Goal: Check status: Check status

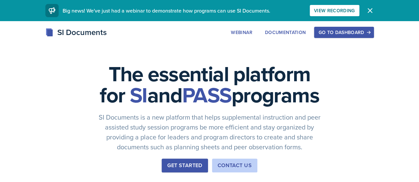
click at [369, 34] on div "Go to Dashboard" at bounding box center [343, 32] width 51 height 5
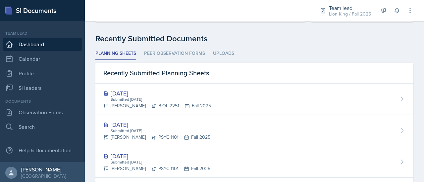
scroll to position [110, 0]
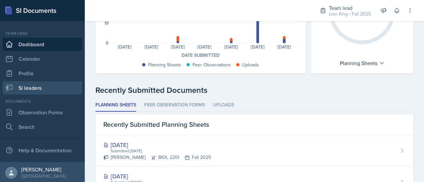
click at [42, 90] on link "Si leaders" at bounding box center [42, 87] width 79 height 13
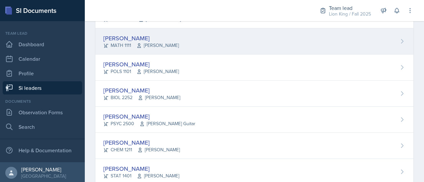
click at [372, 39] on div "[PERSON_NAME] MATH 1111 [PERSON_NAME]" at bounding box center [254, 41] width 318 height 26
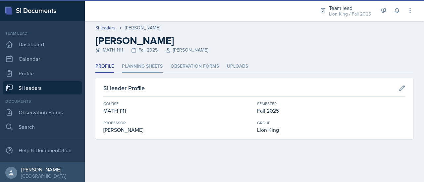
click at [152, 69] on li "Planning Sheets" at bounding box center [142, 66] width 41 height 13
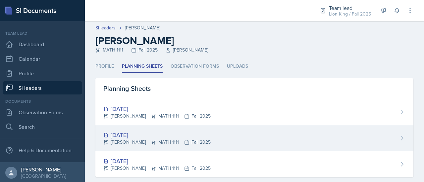
click at [150, 135] on div "[DATE]" at bounding box center [156, 135] width 107 height 9
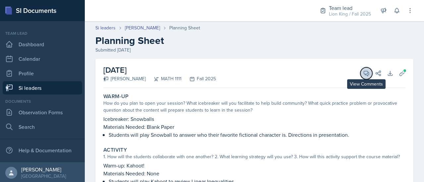
click at [367, 72] on span at bounding box center [368, 71] width 3 height 3
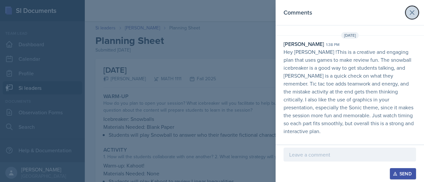
click at [411, 13] on icon at bounding box center [412, 13] width 4 height 4
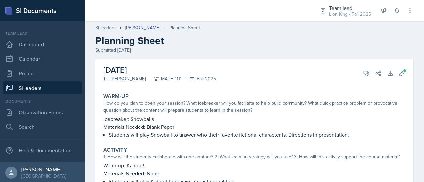
click at [100, 29] on link "Si leaders" at bounding box center [105, 27] width 20 height 7
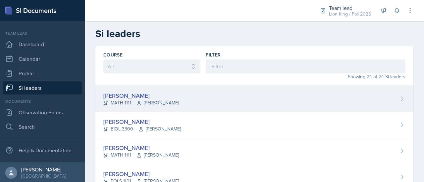
click at [261, 96] on div "[PERSON_NAME] MATH 1111 [PERSON_NAME]" at bounding box center [254, 99] width 318 height 26
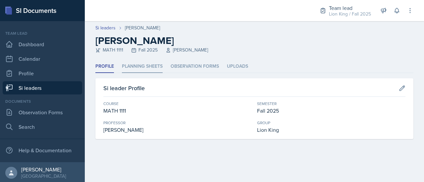
click at [147, 69] on li "Planning Sheets" at bounding box center [142, 66] width 41 height 13
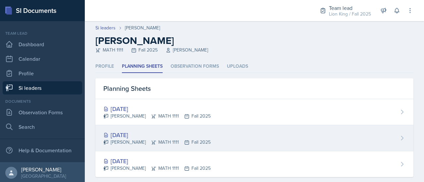
click at [205, 139] on div "[DATE] [PERSON_NAME] MATH 1111 Fall 2025" at bounding box center [254, 138] width 318 height 26
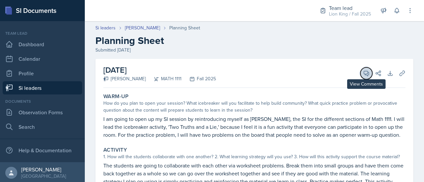
click at [364, 71] on icon at bounding box center [366, 73] width 5 height 5
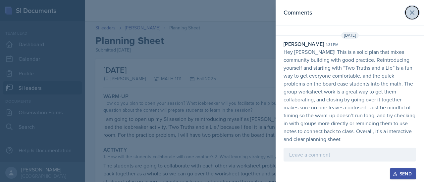
click at [415, 14] on icon at bounding box center [412, 13] width 8 height 8
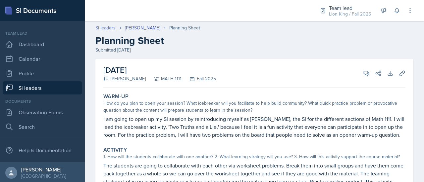
click at [108, 27] on link "Si leaders" at bounding box center [105, 27] width 20 height 7
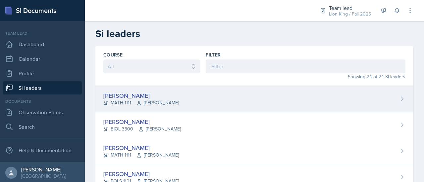
click at [164, 96] on div "[PERSON_NAME]" at bounding box center [140, 95] width 75 height 9
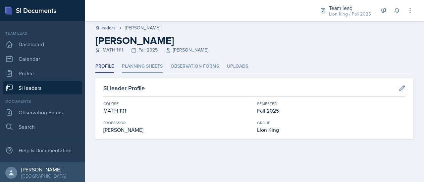
click at [140, 71] on li "Planning Sheets" at bounding box center [142, 66] width 41 height 13
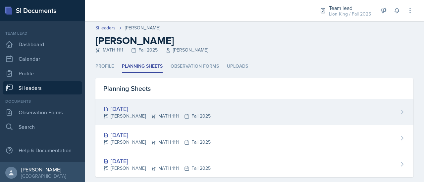
click at [158, 105] on div "[DATE]" at bounding box center [156, 109] width 107 height 9
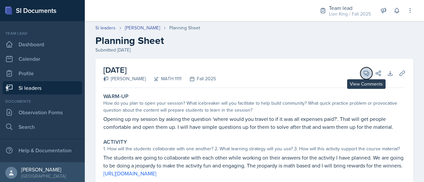
click at [363, 72] on icon at bounding box center [366, 73] width 7 height 7
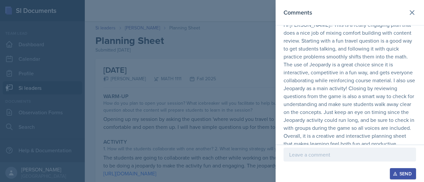
scroll to position [28, 0]
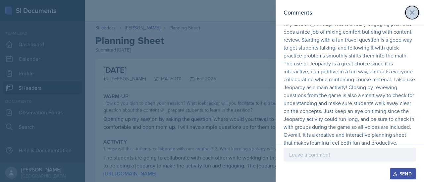
click at [408, 15] on icon at bounding box center [412, 13] width 8 height 8
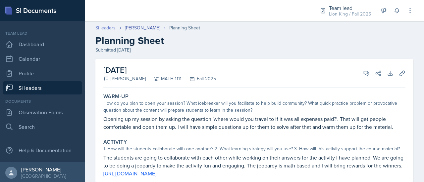
click at [113, 29] on link "Si leaders" at bounding box center [105, 27] width 20 height 7
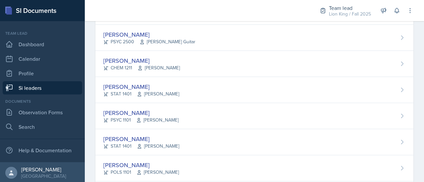
scroll to position [196, 0]
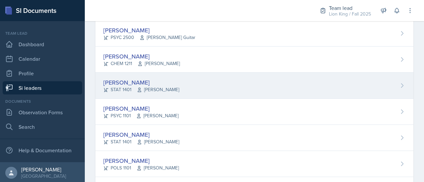
click at [370, 78] on div "[PERSON_NAME] STAT 1401 [PERSON_NAME]" at bounding box center [254, 86] width 318 height 26
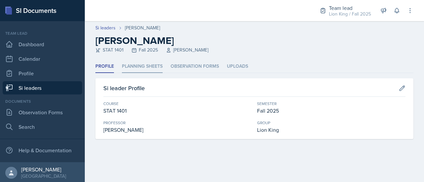
click at [142, 65] on li "Planning Sheets" at bounding box center [142, 66] width 41 height 13
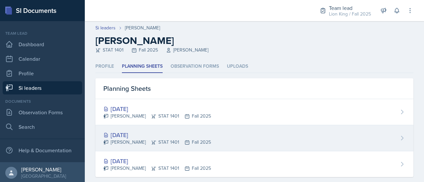
click at [164, 138] on div "[DATE]" at bounding box center [157, 135] width 108 height 9
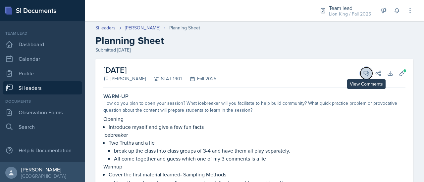
click at [363, 72] on icon at bounding box center [366, 73] width 7 height 7
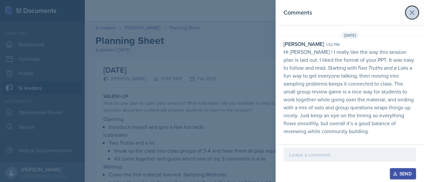
click at [409, 13] on icon at bounding box center [412, 13] width 8 height 8
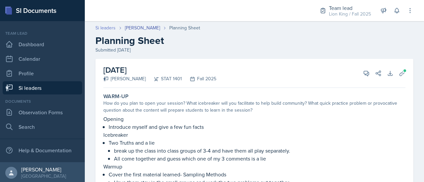
click at [114, 26] on link "Si leaders" at bounding box center [105, 27] width 20 height 7
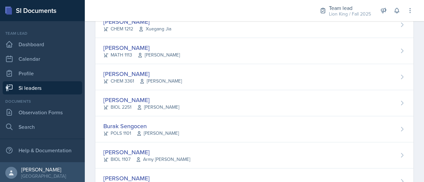
scroll to position [544, 0]
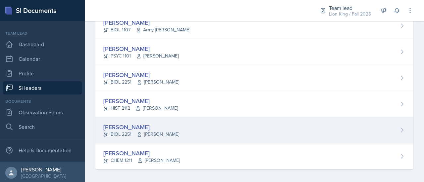
click at [223, 130] on div "[PERSON_NAME] BIOL 2251 [PERSON_NAME]" at bounding box center [254, 131] width 318 height 26
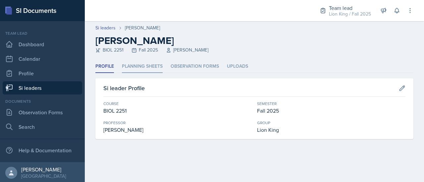
click at [133, 65] on li "Planning Sheets" at bounding box center [142, 66] width 41 height 13
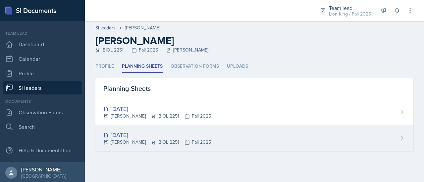
click at [139, 138] on div "[DATE]" at bounding box center [157, 135] width 108 height 9
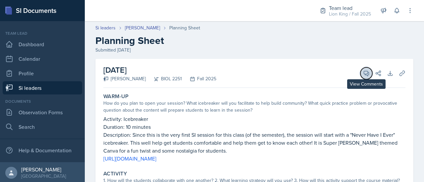
click at [363, 71] on icon at bounding box center [366, 73] width 7 height 7
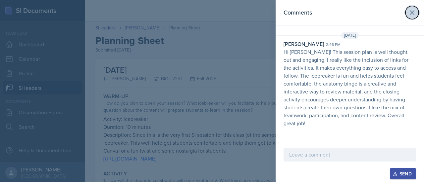
click at [413, 16] on icon at bounding box center [412, 13] width 8 height 8
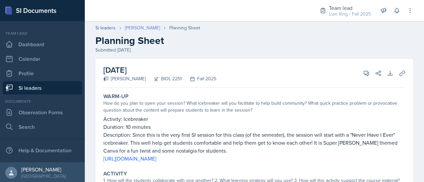
click at [137, 28] on link "[PERSON_NAME]" at bounding box center [142, 27] width 35 height 7
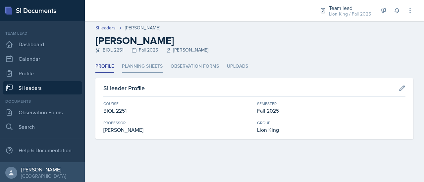
click at [141, 71] on li "Planning Sheets" at bounding box center [142, 66] width 41 height 13
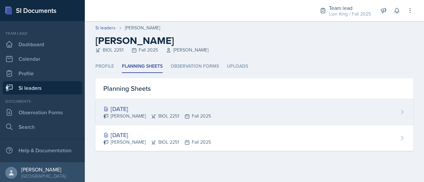
click at [148, 110] on div "[DATE]" at bounding box center [157, 109] width 108 height 9
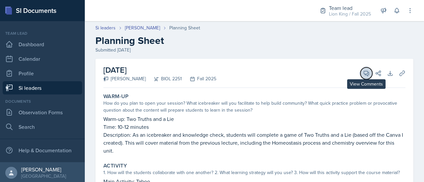
click at [363, 73] on icon at bounding box center [366, 73] width 7 height 7
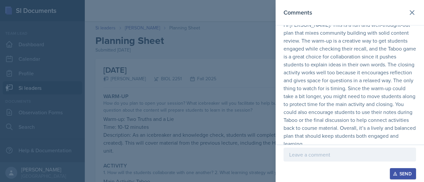
scroll to position [32, 0]
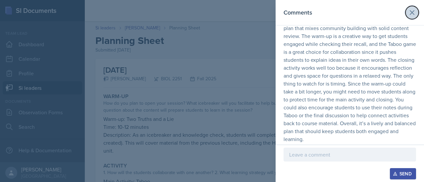
click at [410, 14] on icon at bounding box center [412, 13] width 4 height 4
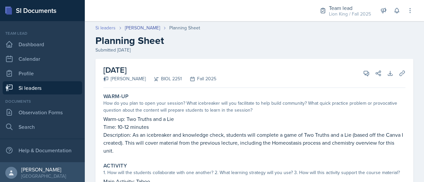
click at [112, 26] on link "Si leaders" at bounding box center [105, 27] width 20 height 7
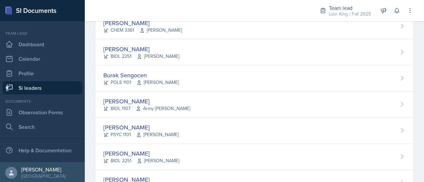
scroll to position [544, 0]
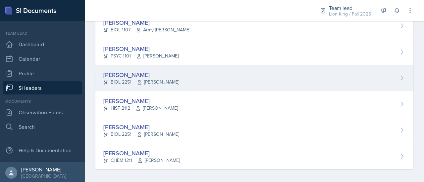
click at [348, 66] on div "[PERSON_NAME] BIOL 2251 Muna Elhassey" at bounding box center [254, 78] width 318 height 26
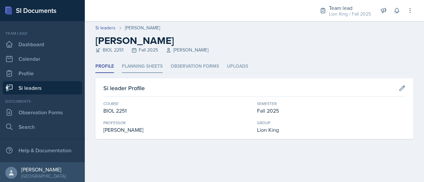
click at [151, 67] on li "Planning Sheets" at bounding box center [142, 66] width 41 height 13
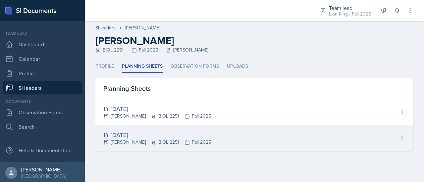
click at [182, 147] on div "[DATE] [PERSON_NAME] BIOL 2251 Fall 2025" at bounding box center [254, 138] width 318 height 26
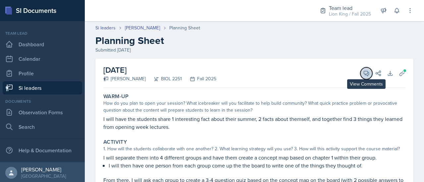
click at [360, 68] on button "View Comments" at bounding box center [366, 74] width 12 height 12
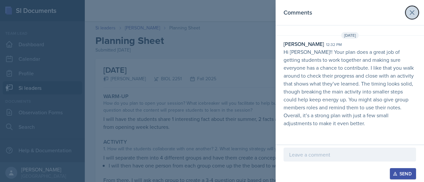
click at [412, 15] on icon at bounding box center [412, 13] width 8 height 8
